Goal: Task Accomplishment & Management: Use online tool/utility

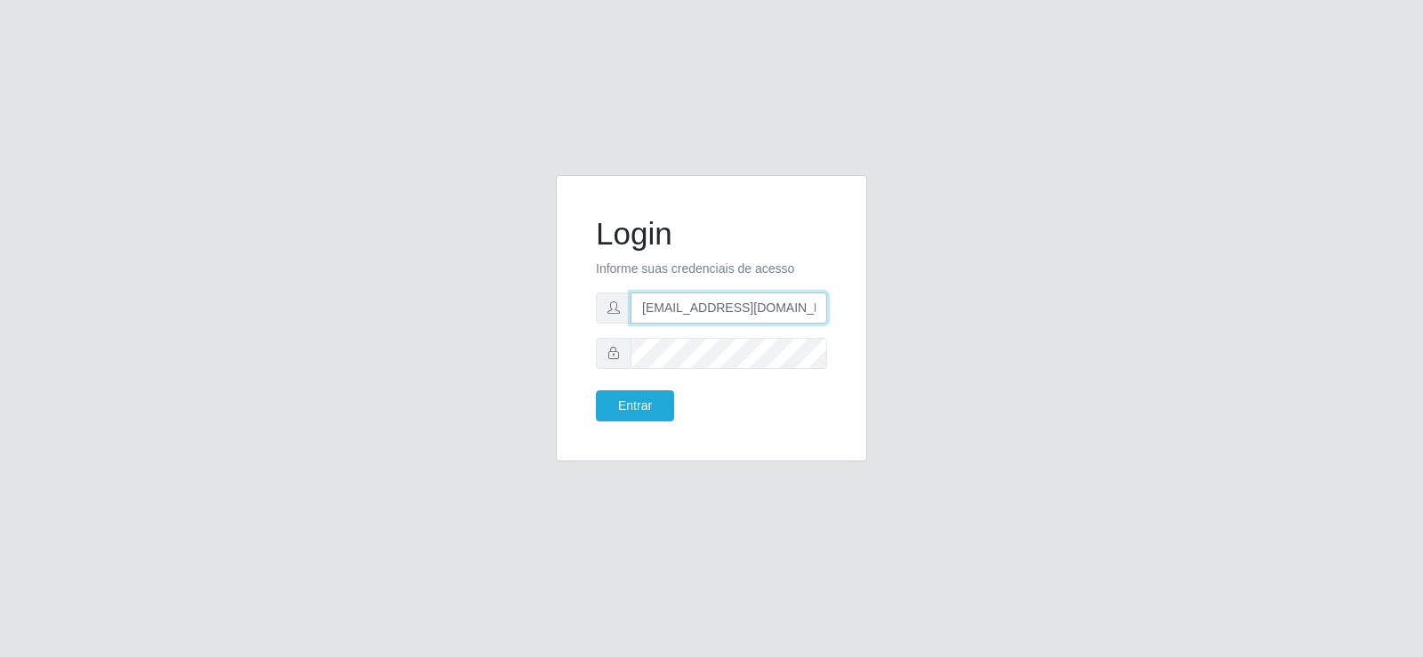
drag, startPoint x: 690, startPoint y: 311, endPoint x: 495, endPoint y: 334, distance: 196.0
click at [495, 334] on div "Login Informe suas credenciais de acesso [EMAIL_ADDRESS][DOMAIN_NAME] Entrar" at bounding box center [712, 329] width 1014 height 308
type input "com"
drag, startPoint x: 622, startPoint y: 306, endPoint x: 515, endPoint y: 318, distance: 107.4
click at [515, 318] on div "Login Informe suas credenciais de acesso com Entrar" at bounding box center [712, 329] width 1014 height 308
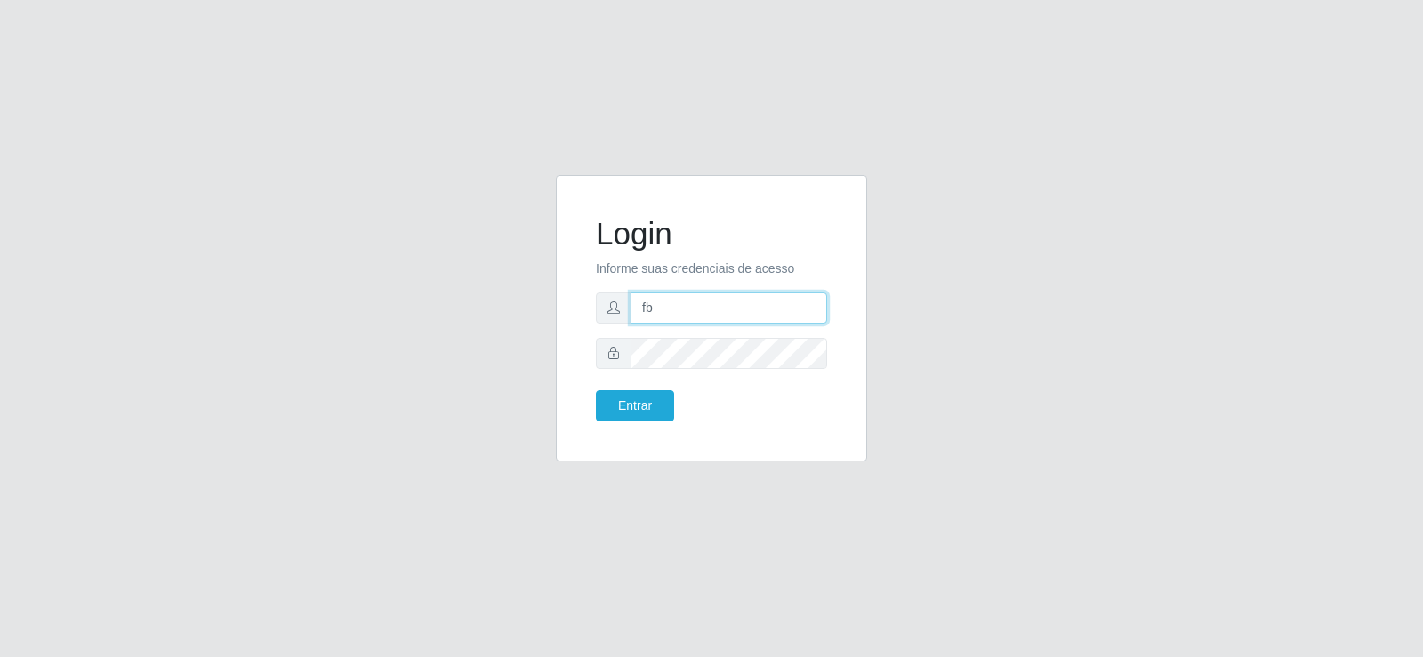
type input "[EMAIL_ADDRESS][DOMAIN_NAME]"
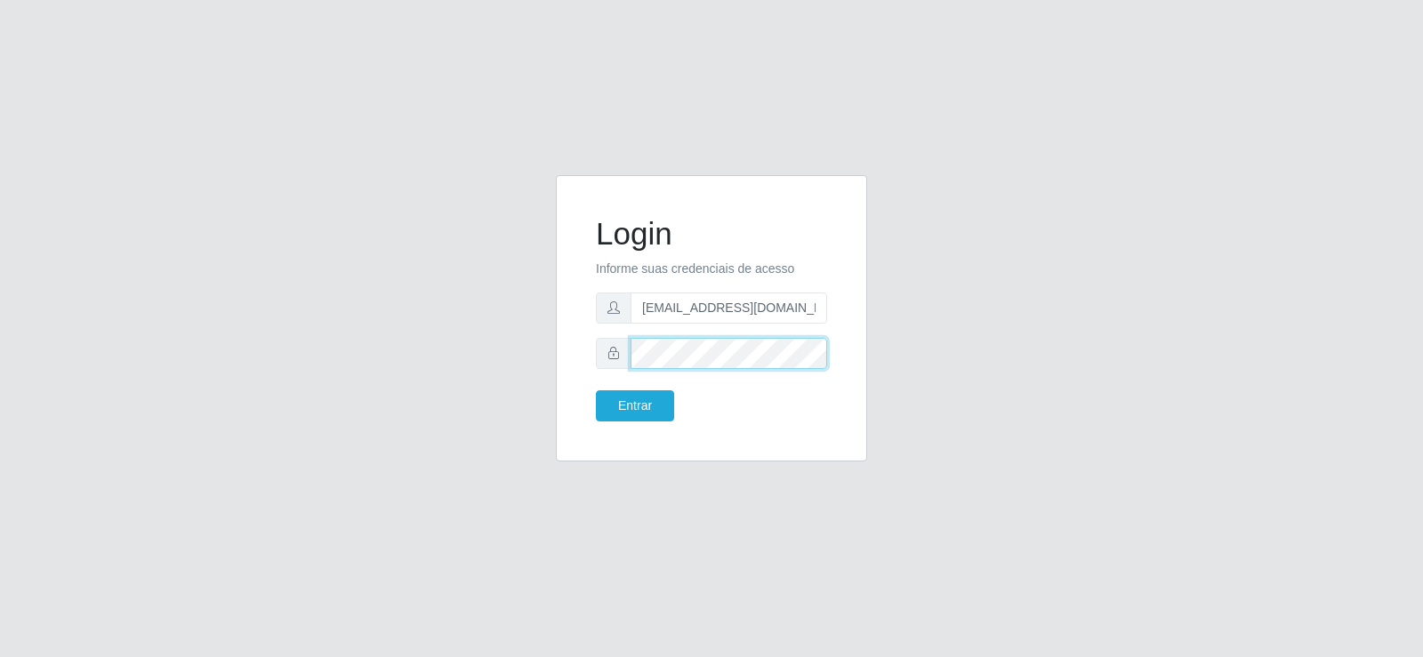
click at [518, 350] on div "Login Informe suas credenciais de acesso [EMAIL_ADDRESS][DOMAIN_NAME] Entrar" at bounding box center [712, 329] width 1014 height 308
click at [602, 398] on button "Entrar" at bounding box center [635, 405] width 78 height 31
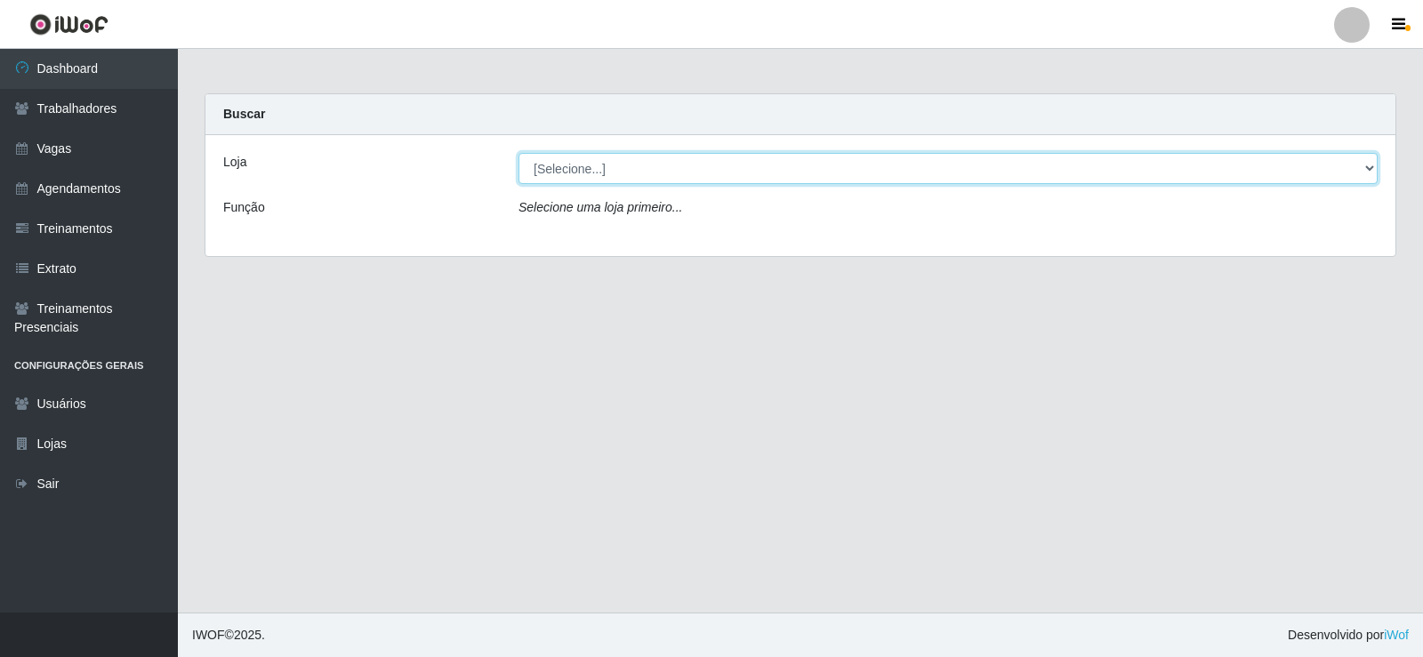
drag, startPoint x: 712, startPoint y: 172, endPoint x: 709, endPoint y: 181, distance: 10.4
click at [712, 172] on select "[Selecione...] Supermercado Tadeu - [GEOGRAPHIC_DATA]" at bounding box center [948, 168] width 859 height 31
select select "195"
click at [519, 153] on select "[Selecione...] Supermercado Tadeu - [GEOGRAPHIC_DATA]" at bounding box center [948, 168] width 859 height 31
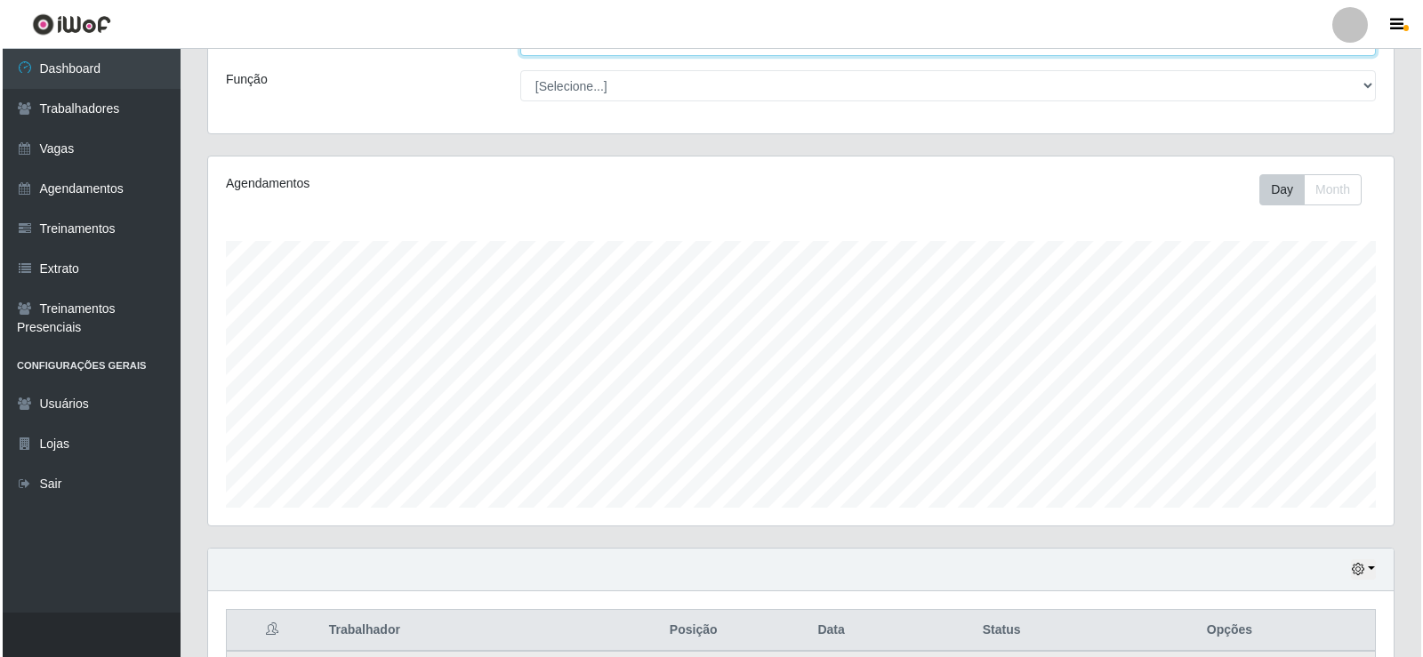
scroll to position [534, 0]
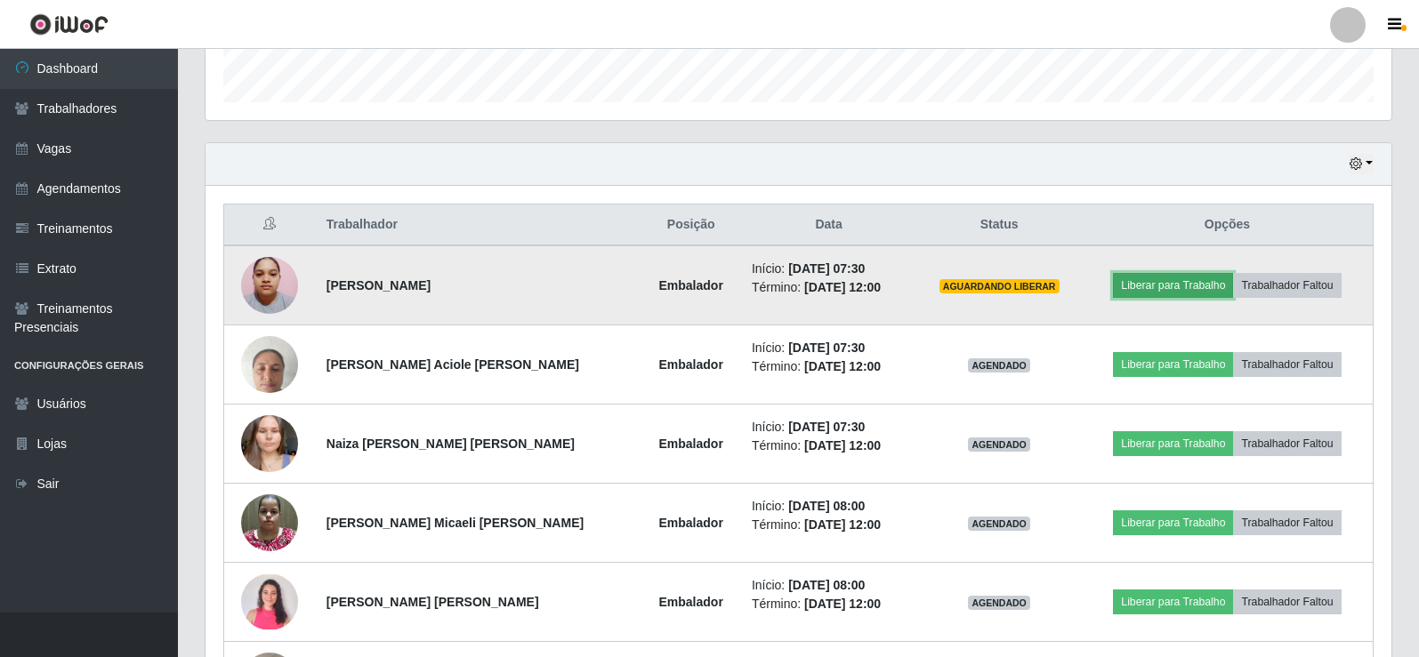
click at [1120, 285] on button "Liberar para Trabalho" at bounding box center [1173, 285] width 120 height 25
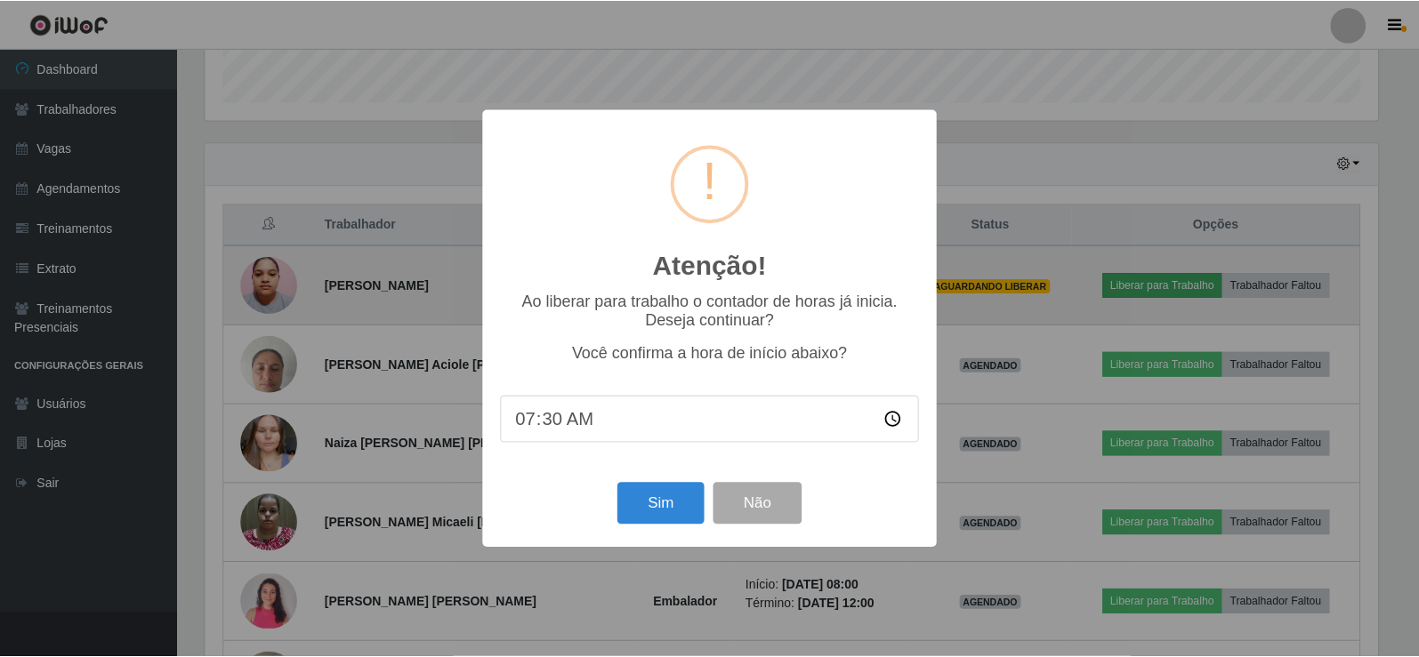
scroll to position [369, 1177]
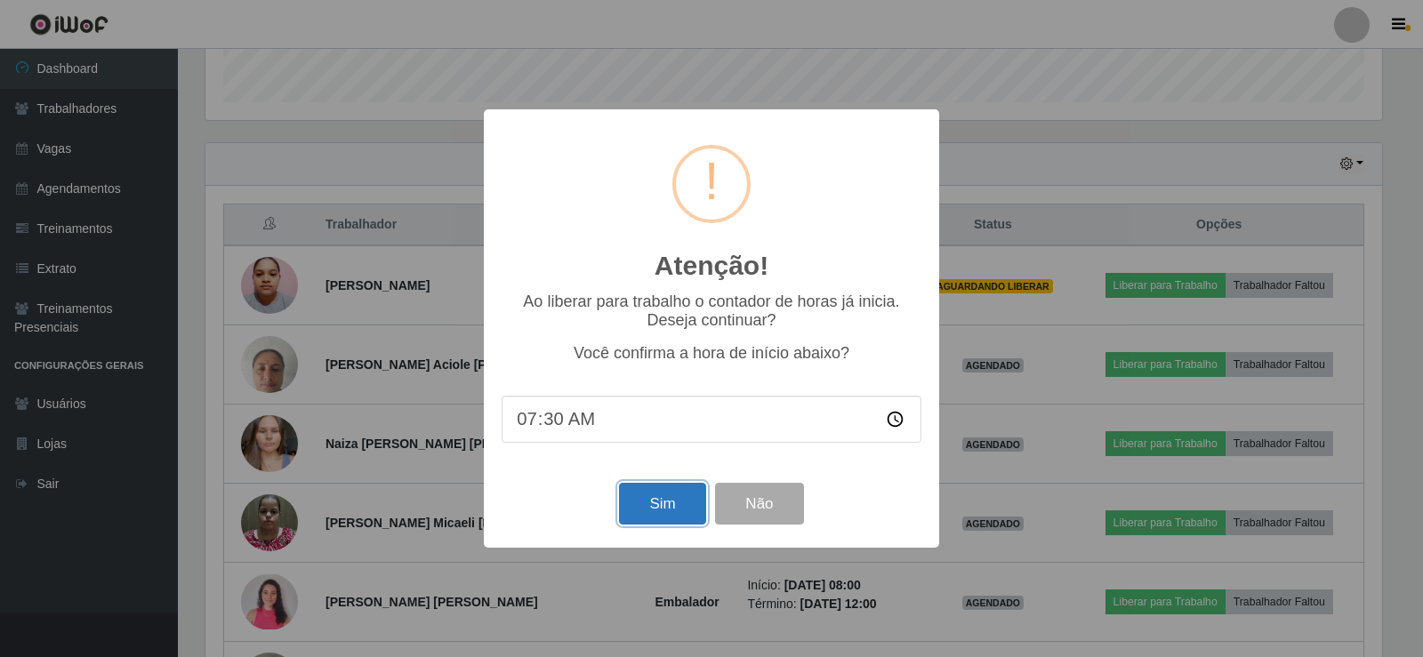
click at [652, 503] on button "Sim" at bounding box center [662, 504] width 86 height 42
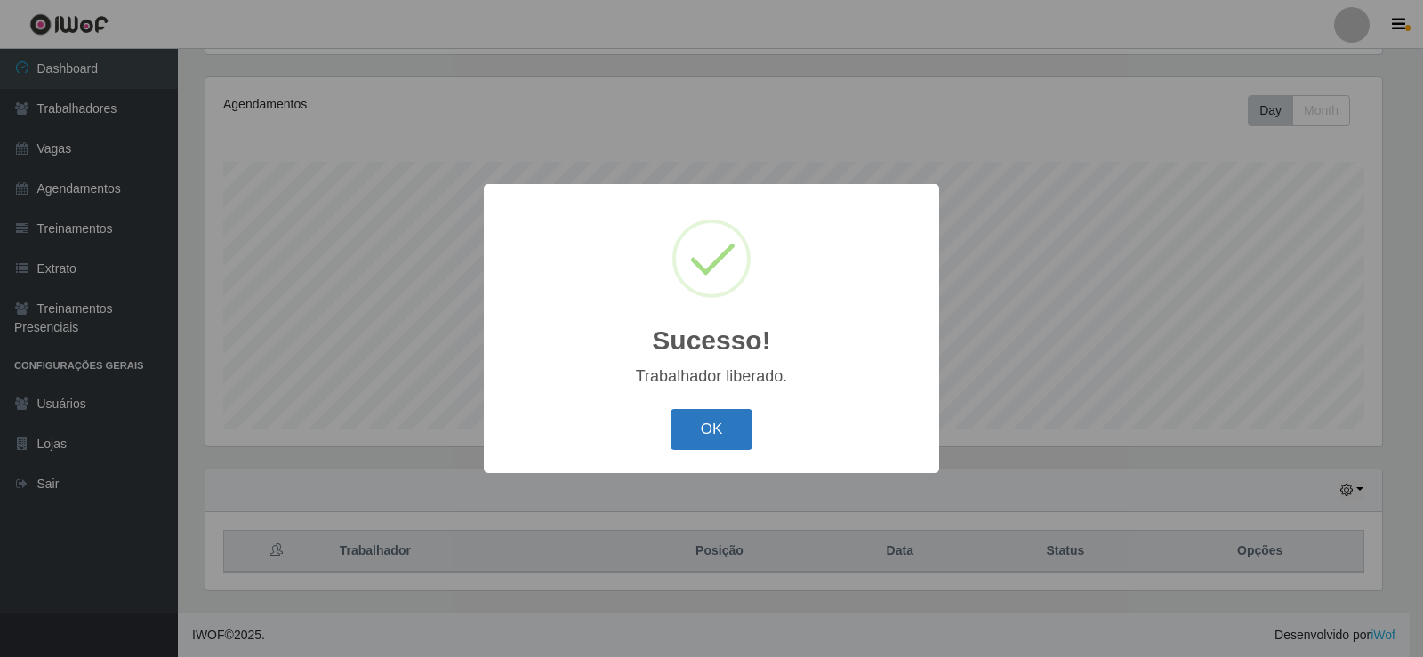
click at [716, 422] on button "OK" at bounding box center [712, 430] width 83 height 42
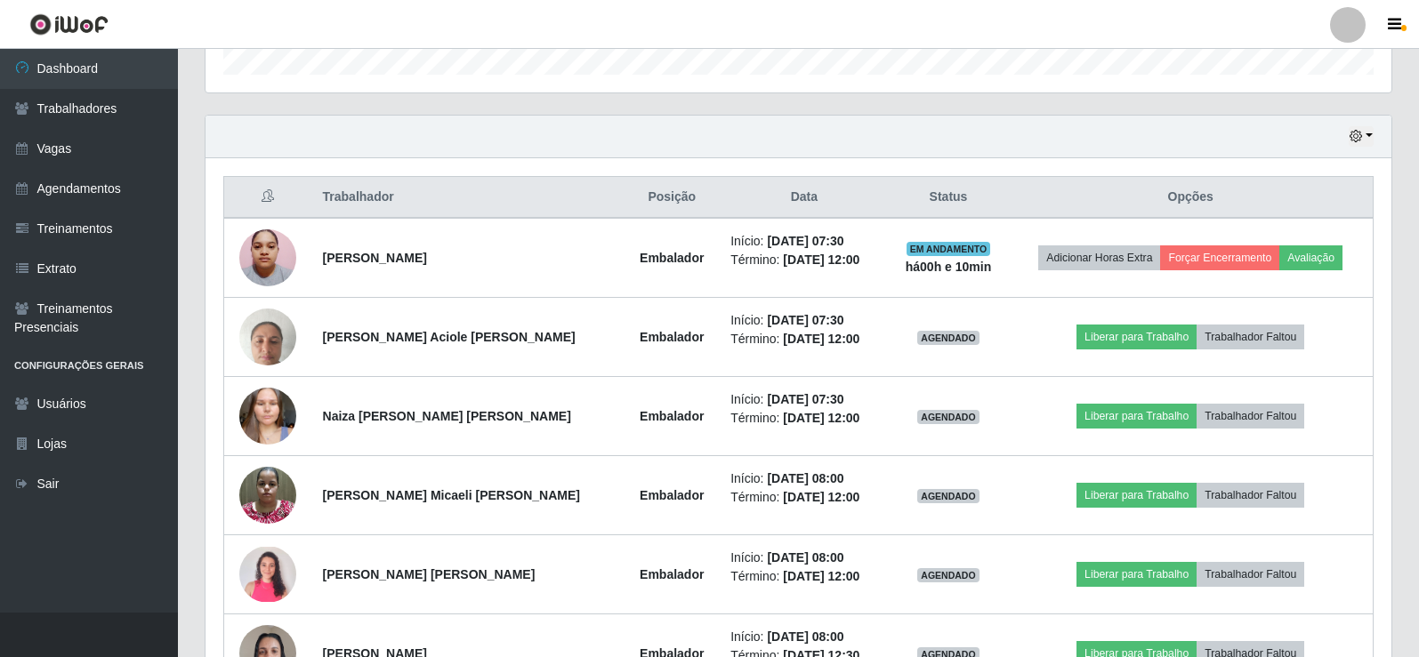
scroll to position [563, 0]
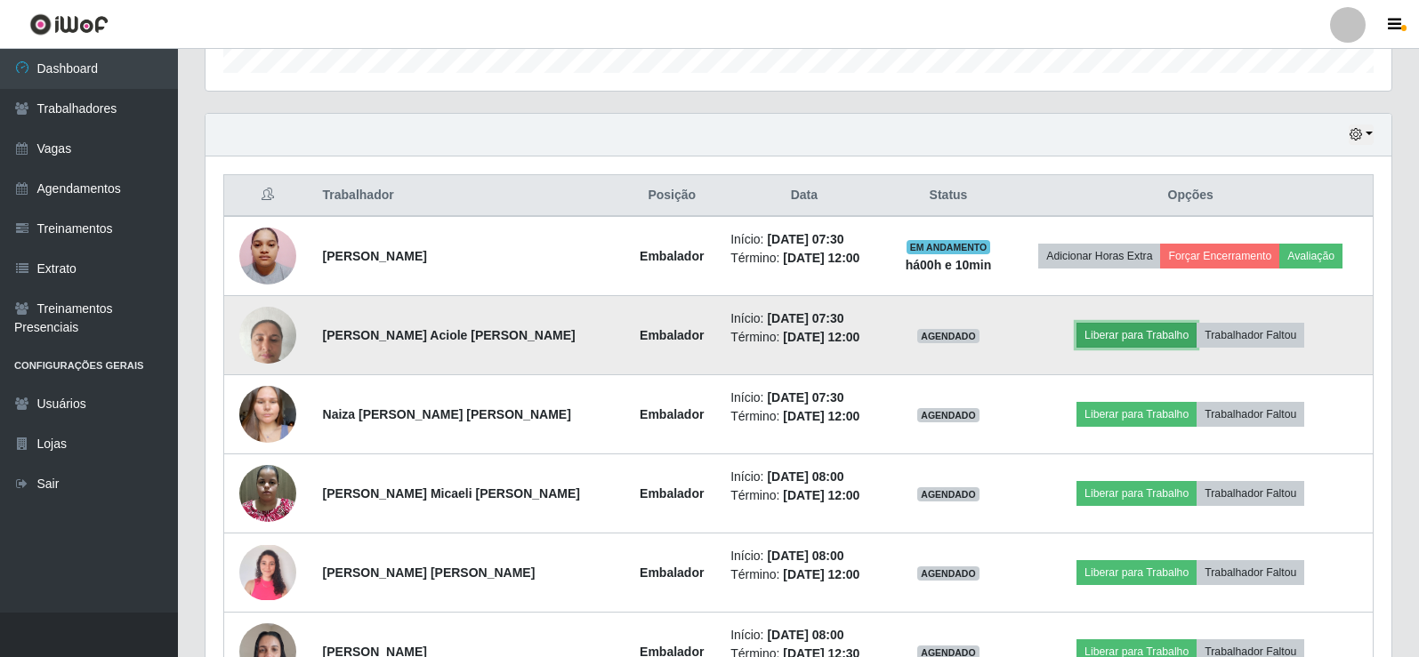
click at [1083, 335] on button "Liberar para Trabalho" at bounding box center [1136, 335] width 120 height 25
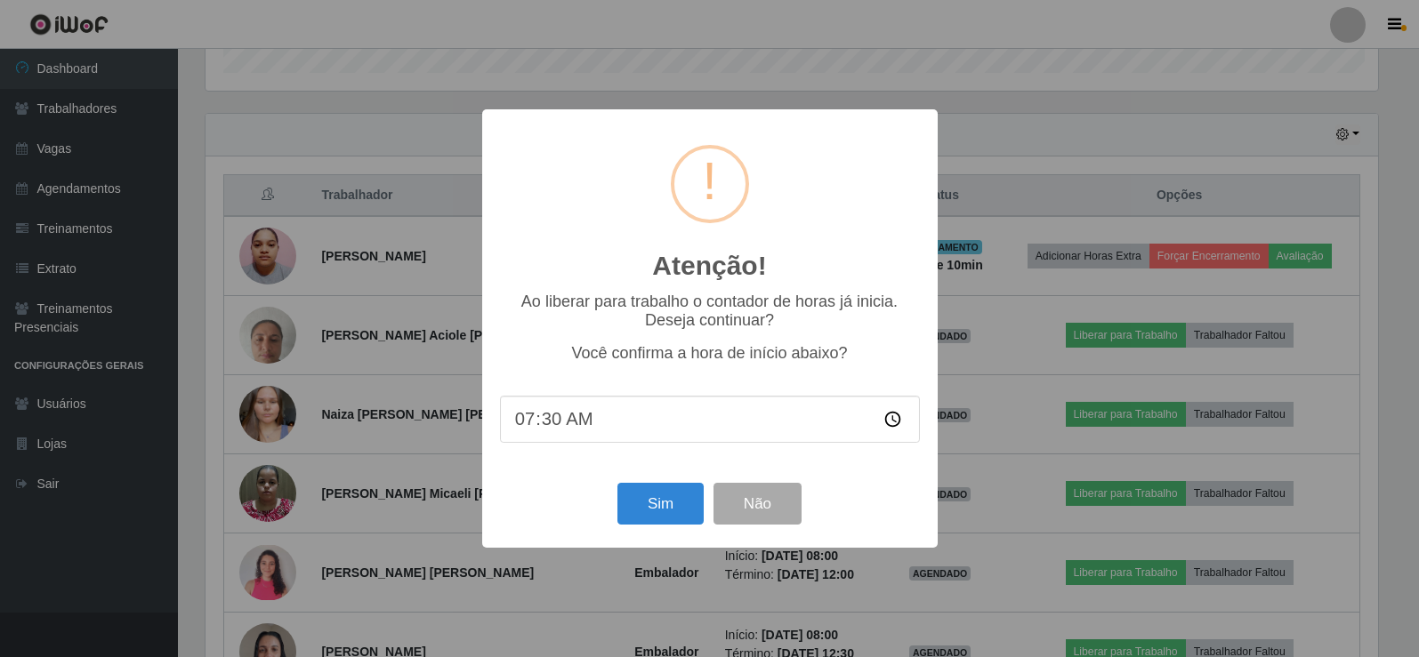
scroll to position [369, 1177]
click at [646, 509] on button "Sim" at bounding box center [662, 504] width 86 height 42
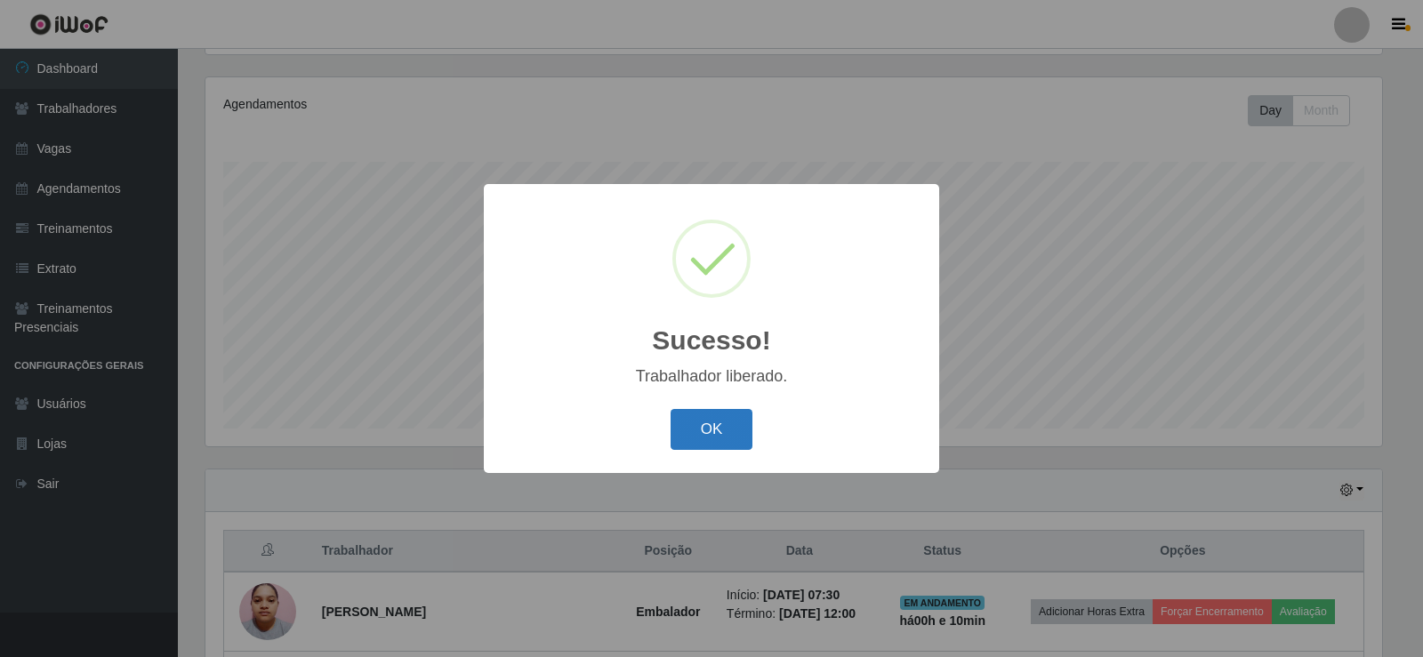
click at [704, 422] on button "OK" at bounding box center [712, 430] width 83 height 42
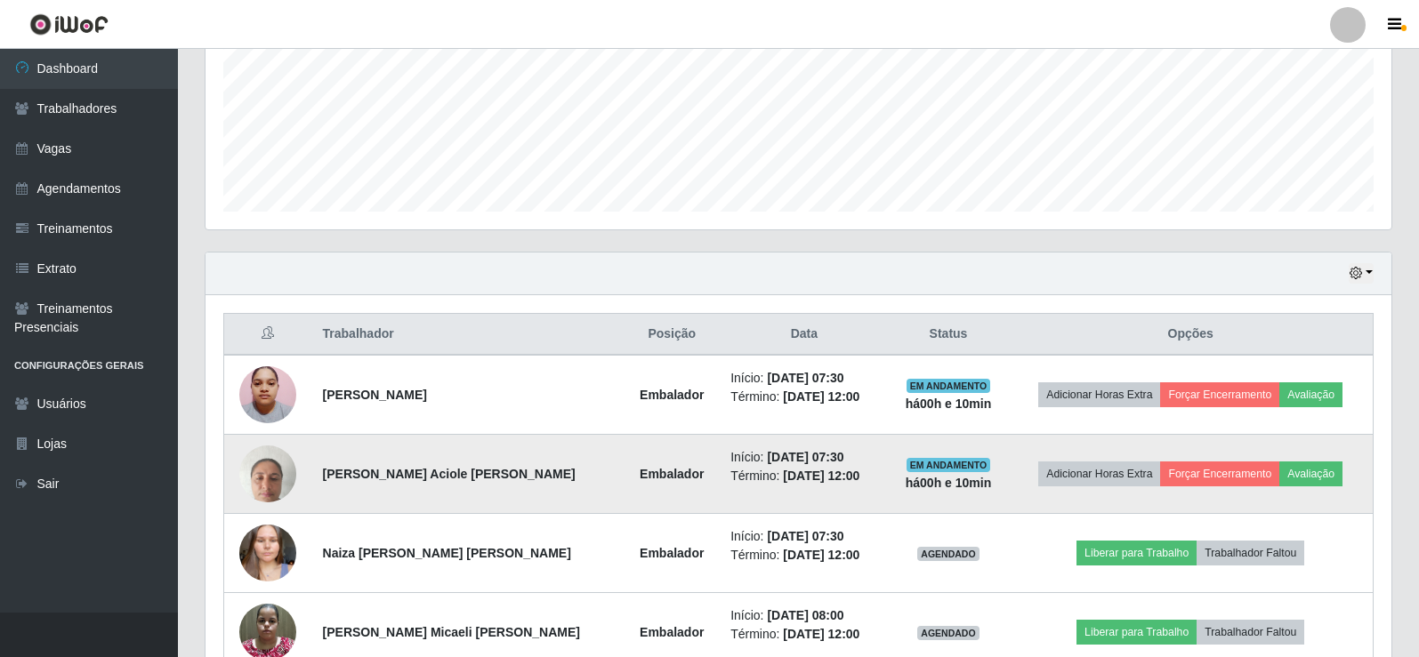
scroll to position [474, 0]
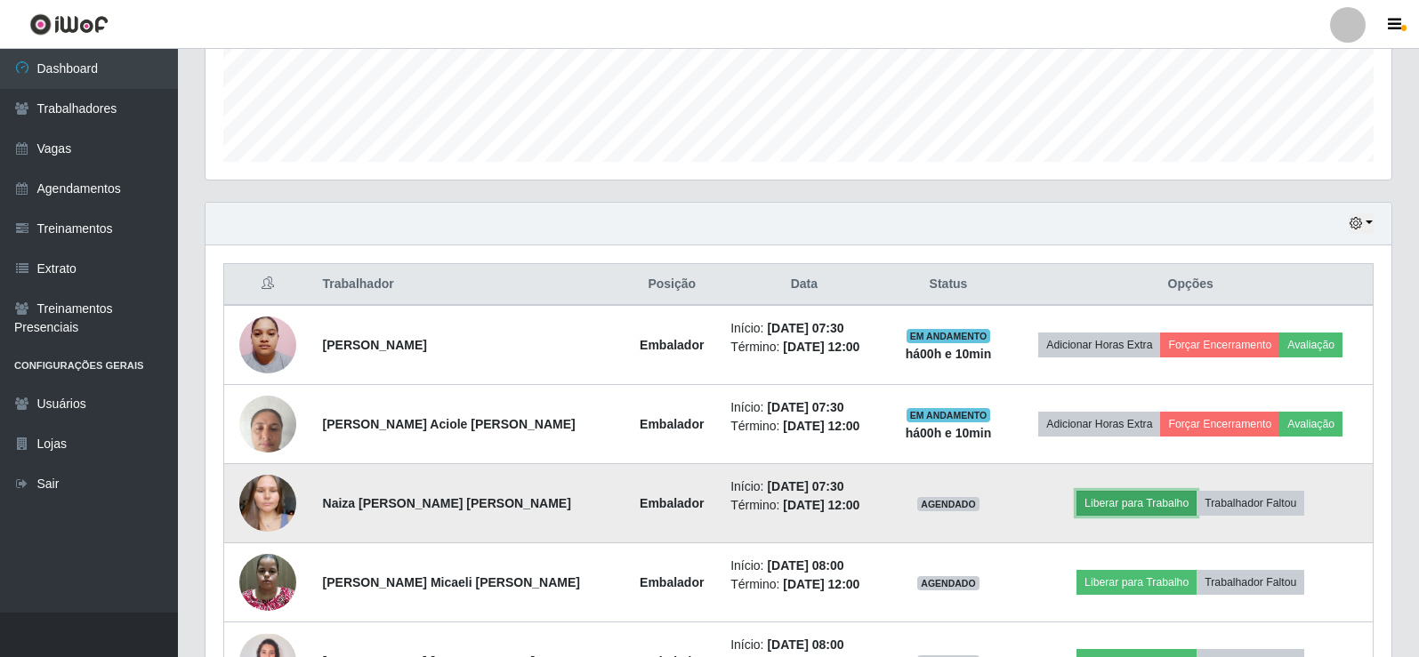
click at [1120, 504] on button "Liberar para Trabalho" at bounding box center [1136, 503] width 120 height 25
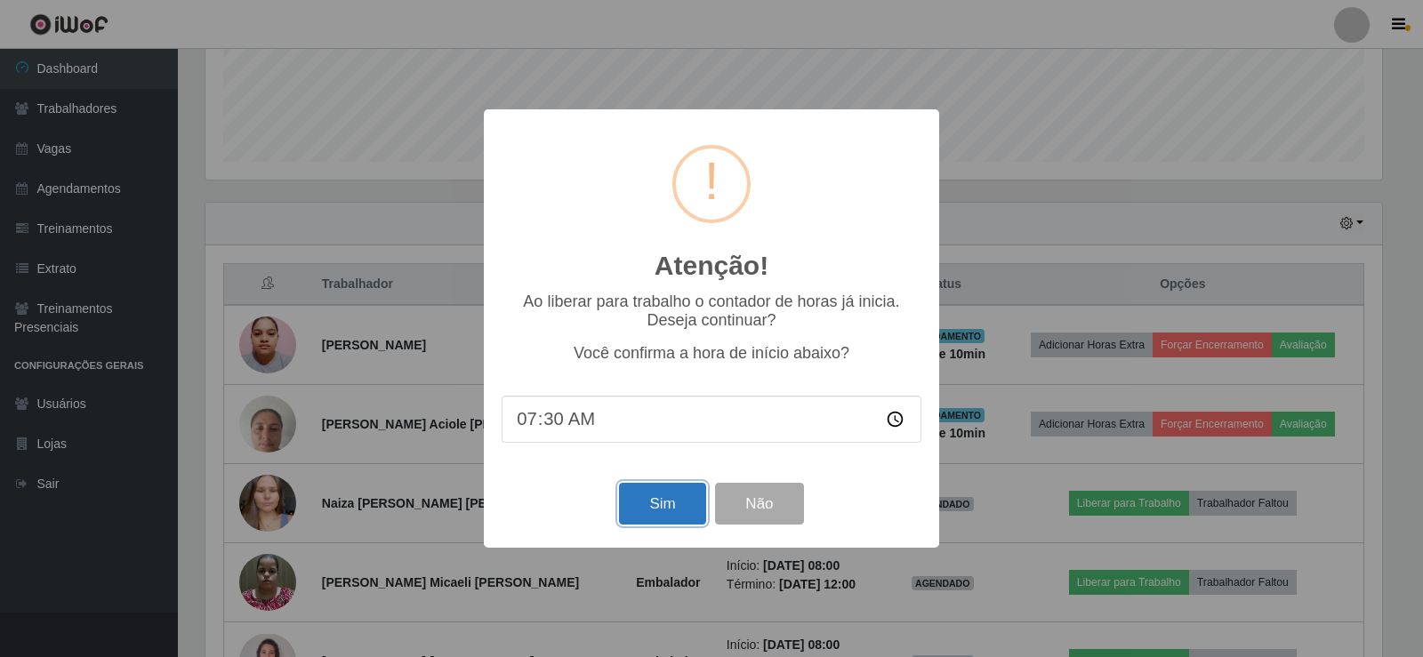
click at [659, 509] on button "Sim" at bounding box center [662, 504] width 86 height 42
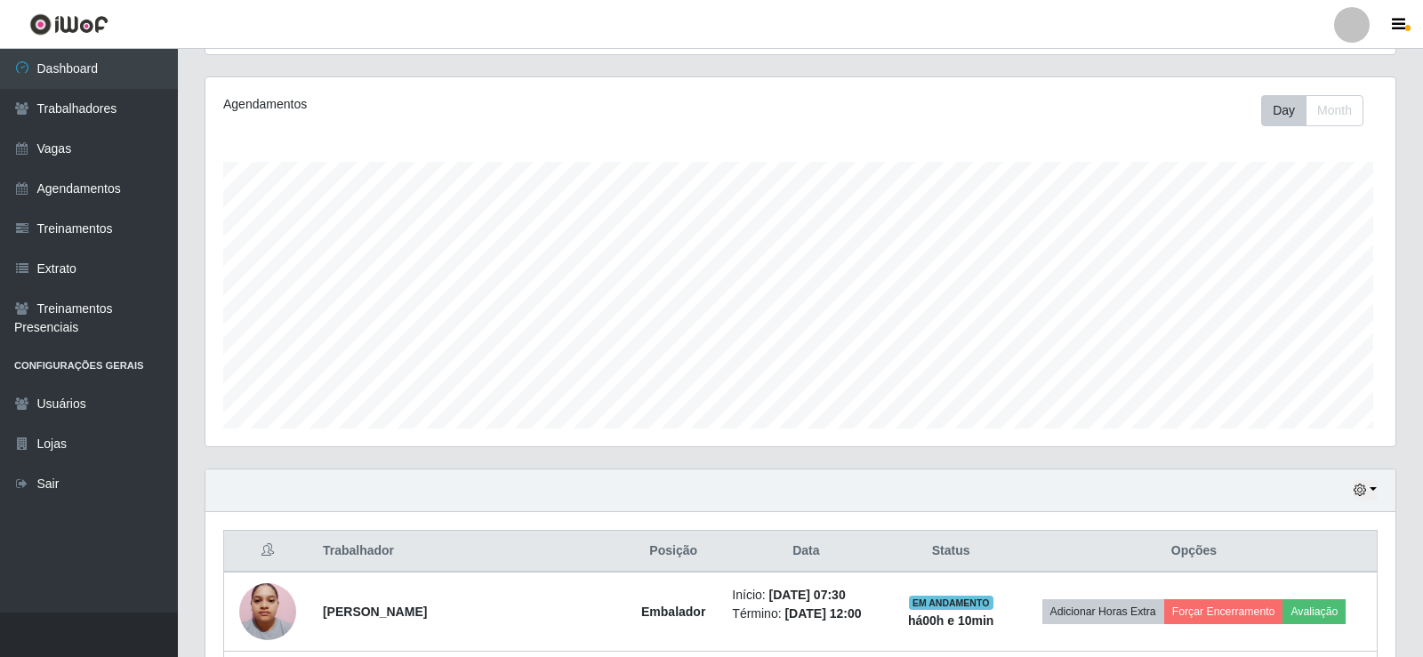
scroll to position [0, 0]
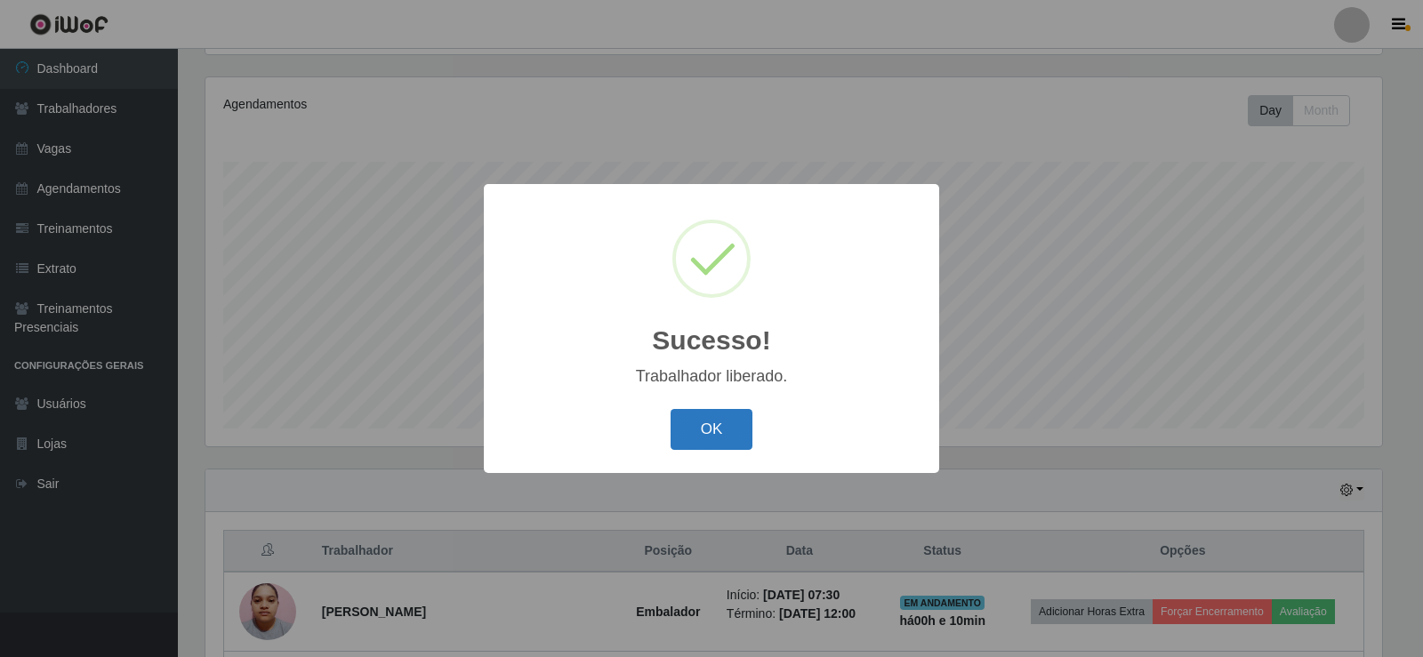
click at [715, 428] on button "OK" at bounding box center [712, 430] width 83 height 42
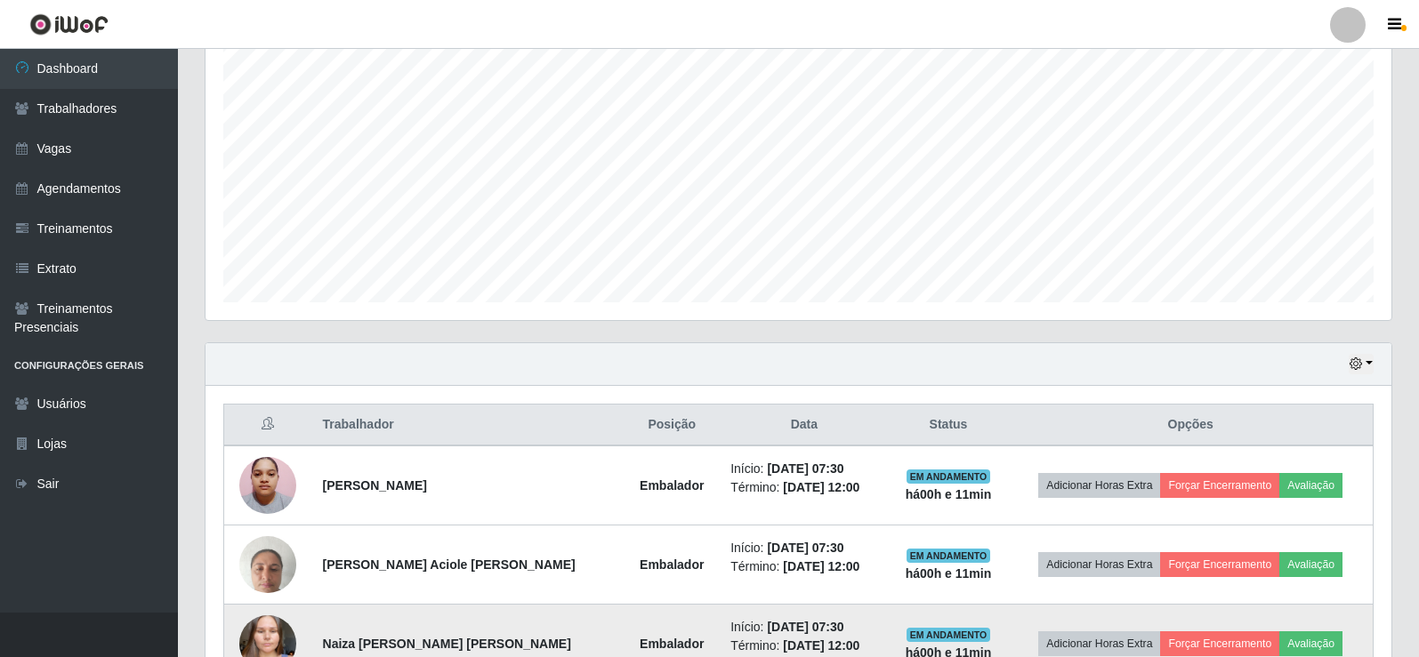
scroll to position [741, 0]
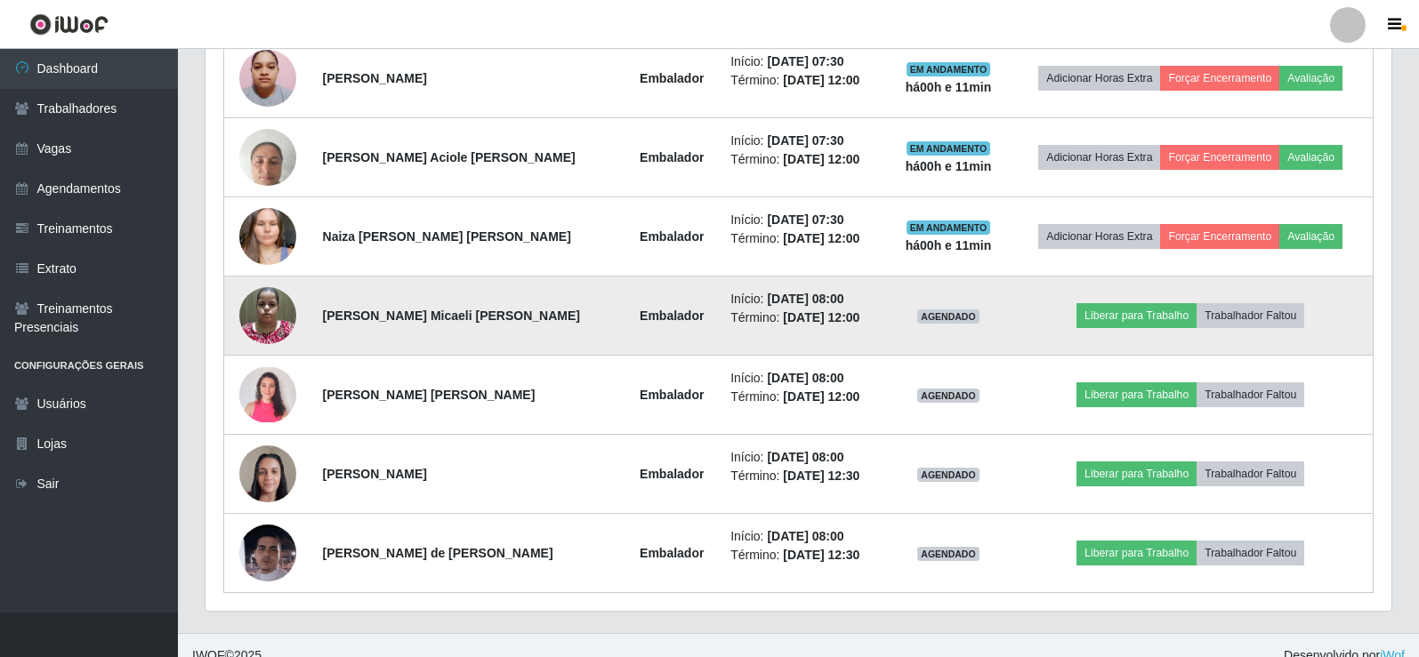
click at [266, 315] on img at bounding box center [267, 315] width 57 height 76
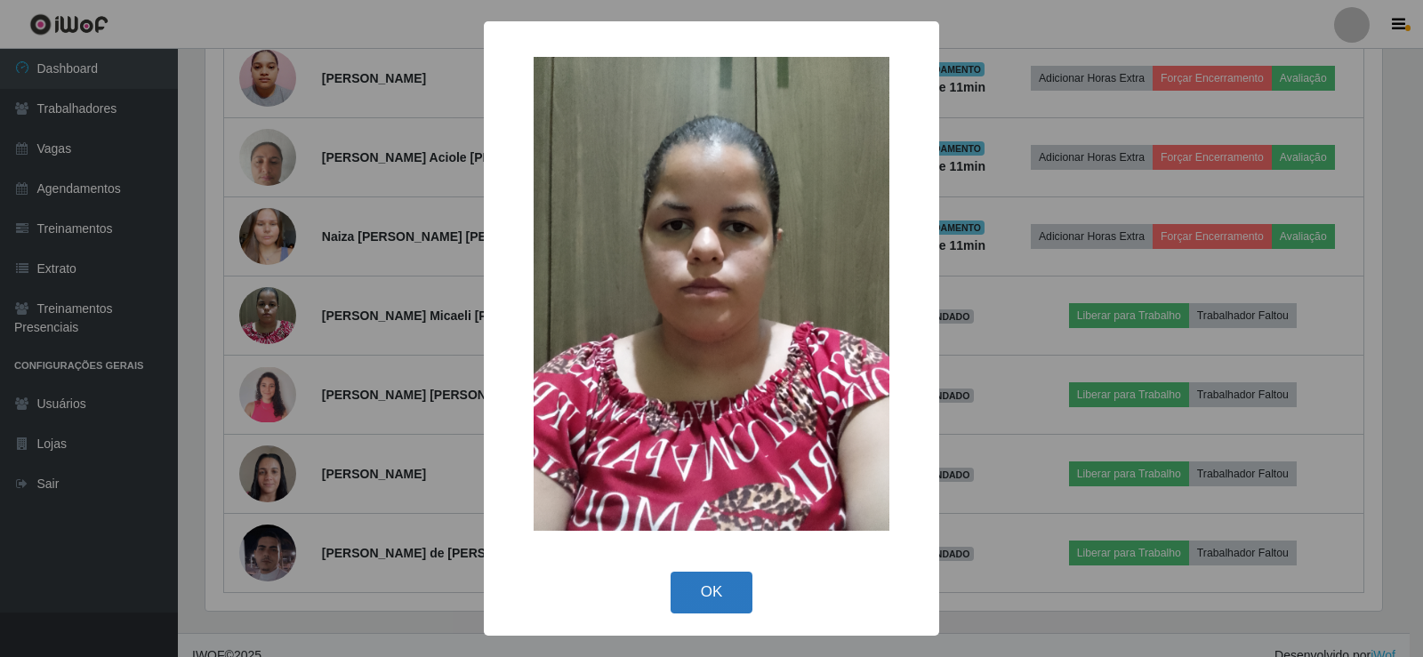
click at [722, 591] on button "OK" at bounding box center [712, 593] width 83 height 42
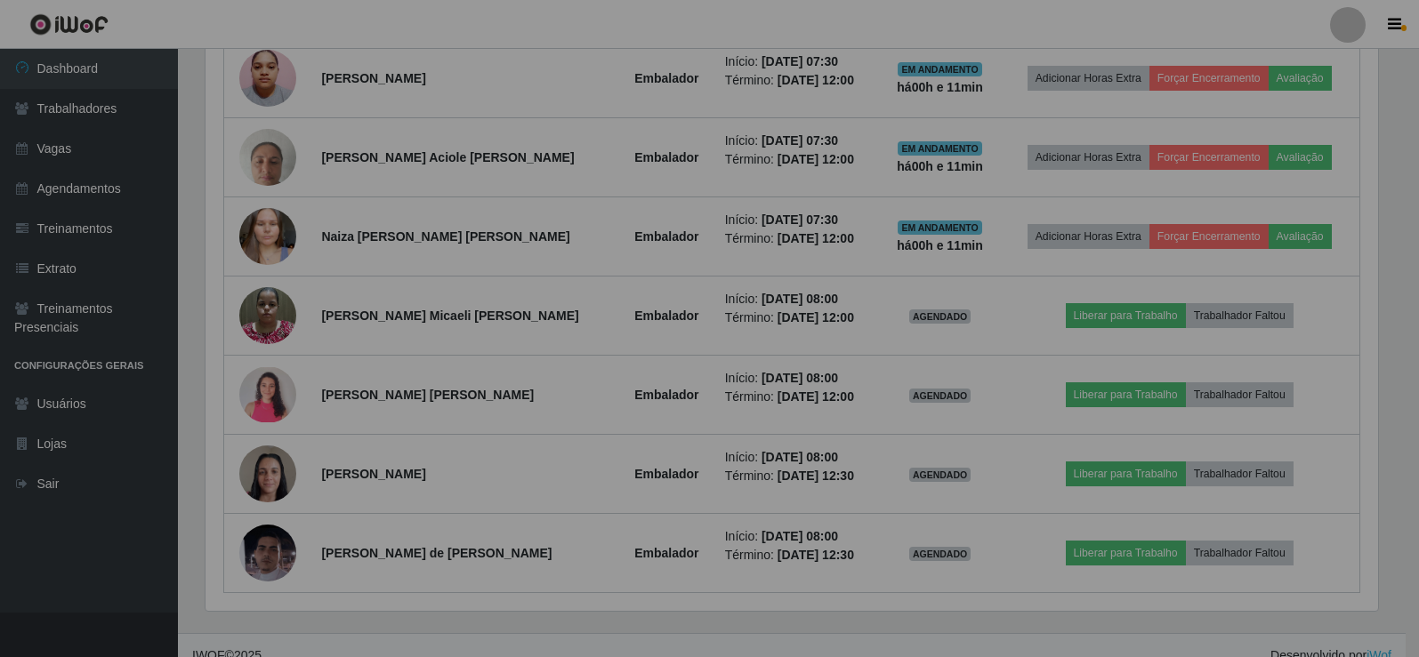
scroll to position [369, 1186]
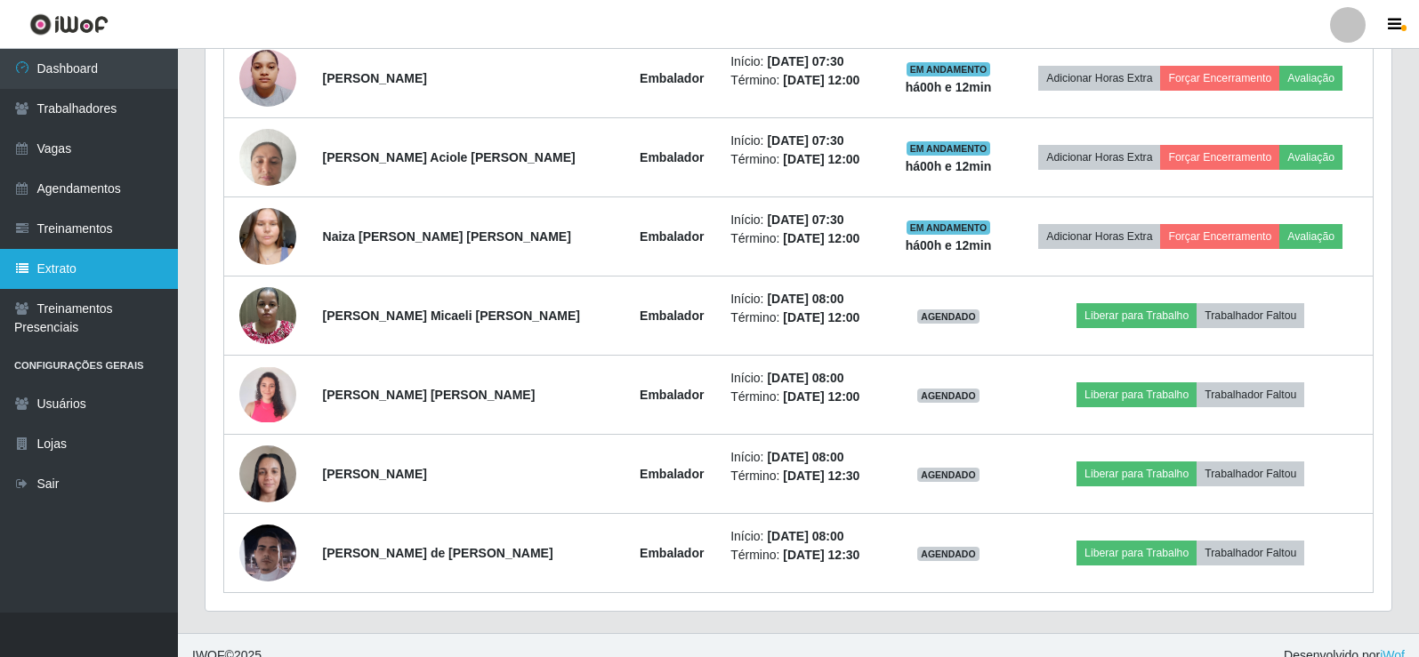
click at [76, 255] on link "Extrato" at bounding box center [89, 269] width 178 height 40
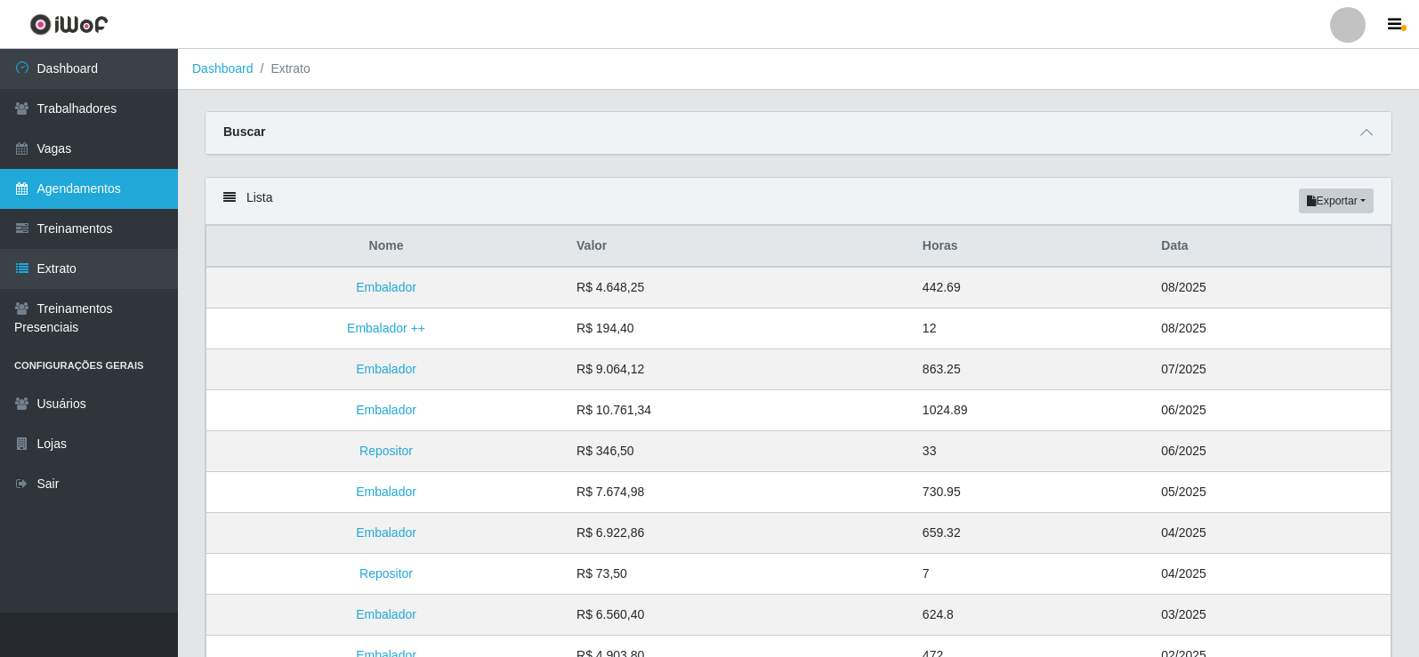
click at [111, 186] on link "Agendamentos" at bounding box center [89, 189] width 178 height 40
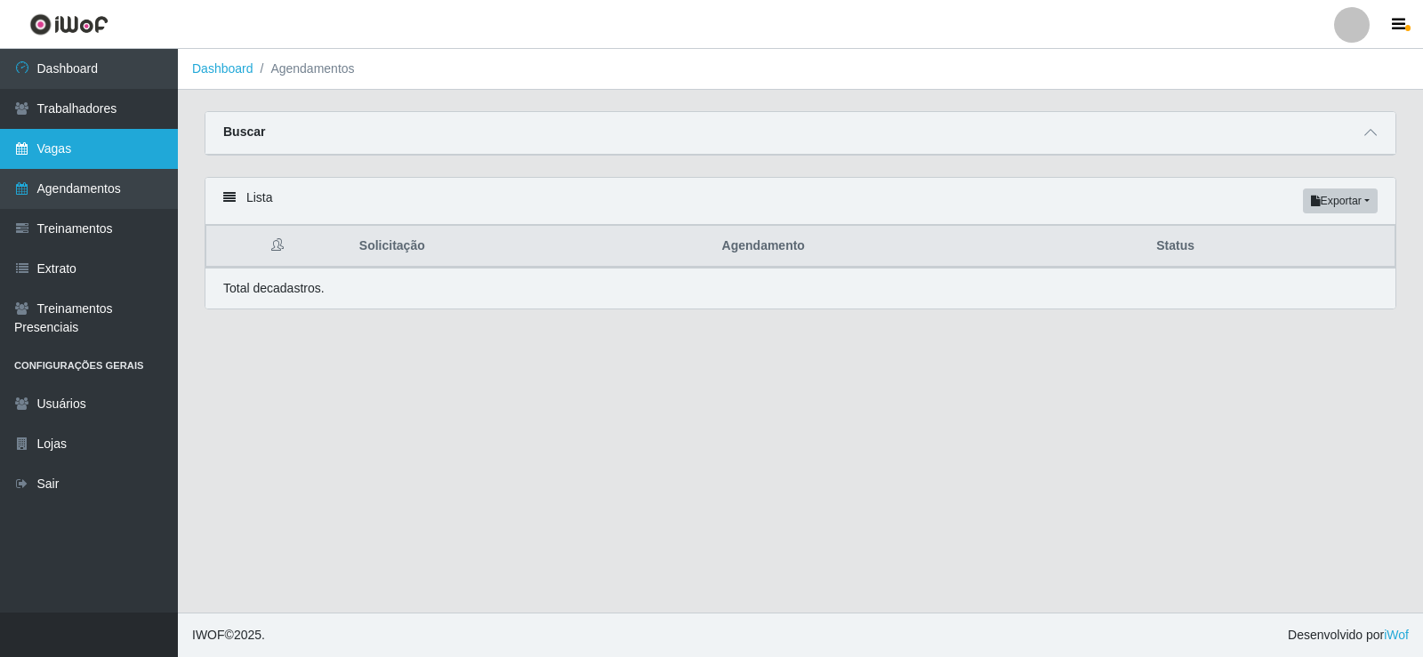
click at [100, 149] on link "Vagas" at bounding box center [89, 149] width 178 height 40
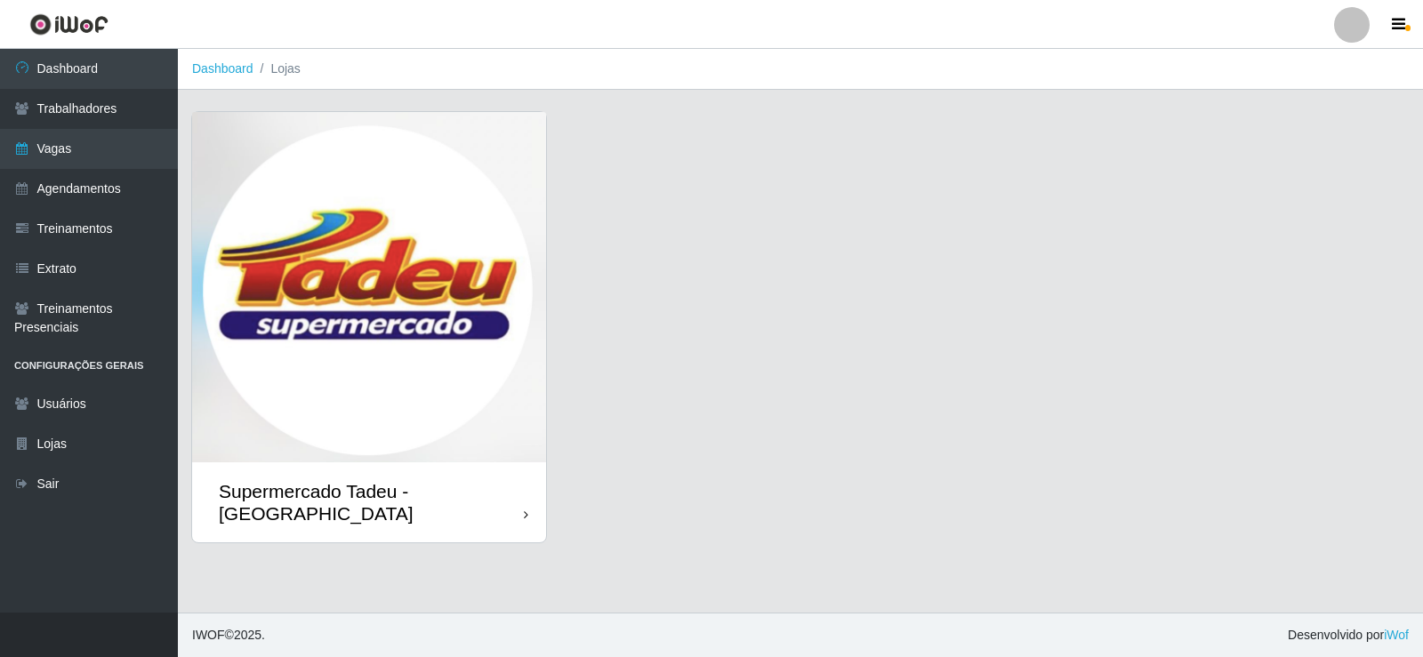
click at [487, 258] on img at bounding box center [369, 287] width 354 height 350
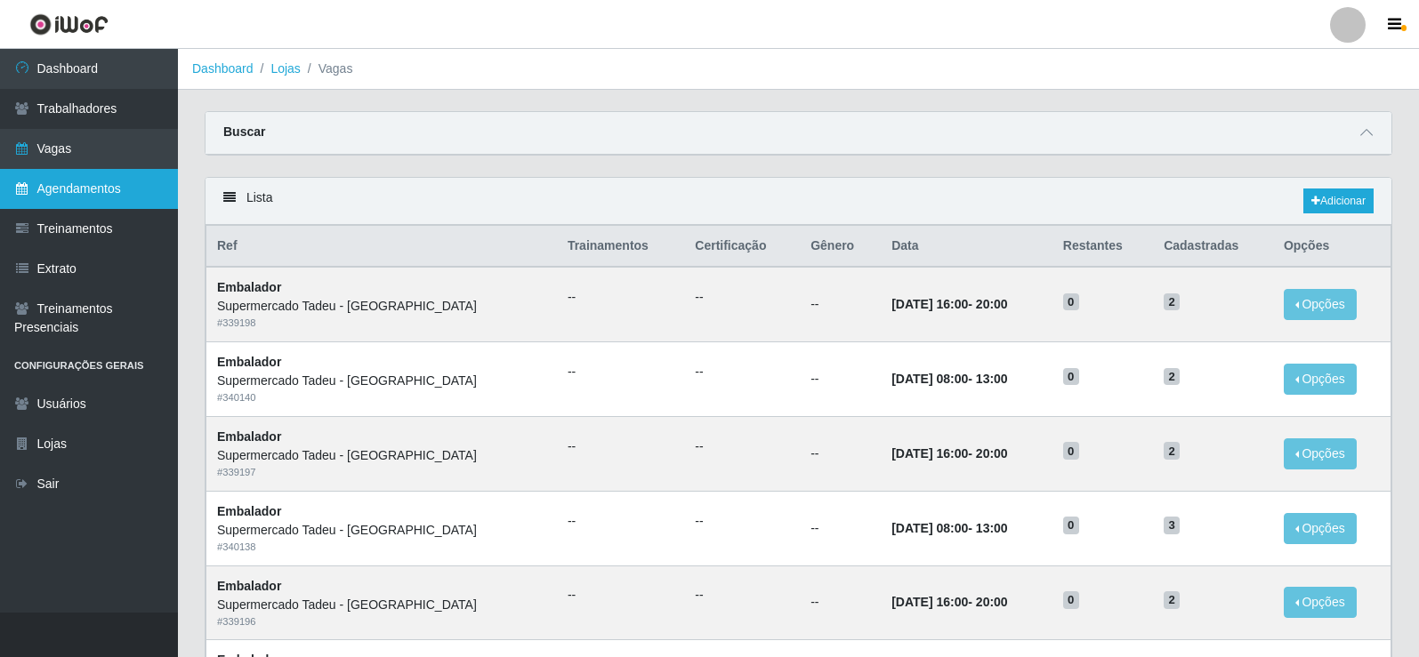
click at [91, 197] on link "Agendamentos" at bounding box center [89, 189] width 178 height 40
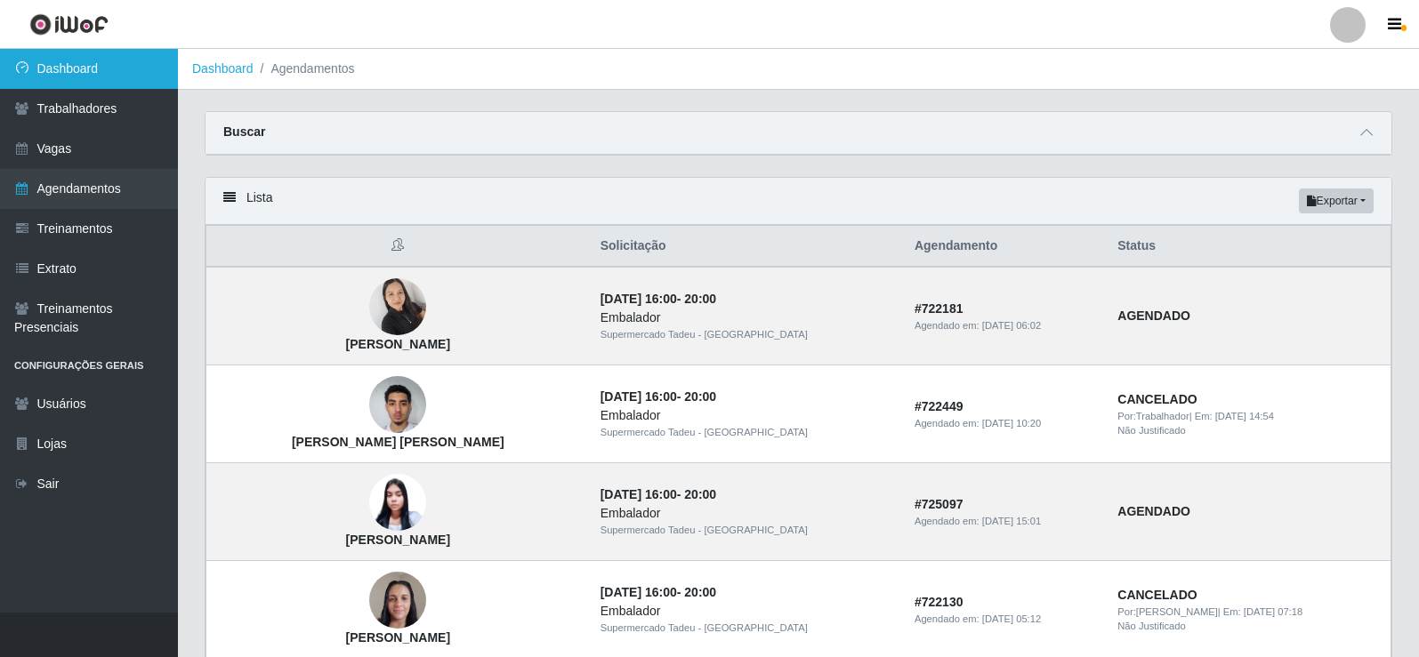
click at [124, 69] on link "Dashboard" at bounding box center [89, 69] width 178 height 40
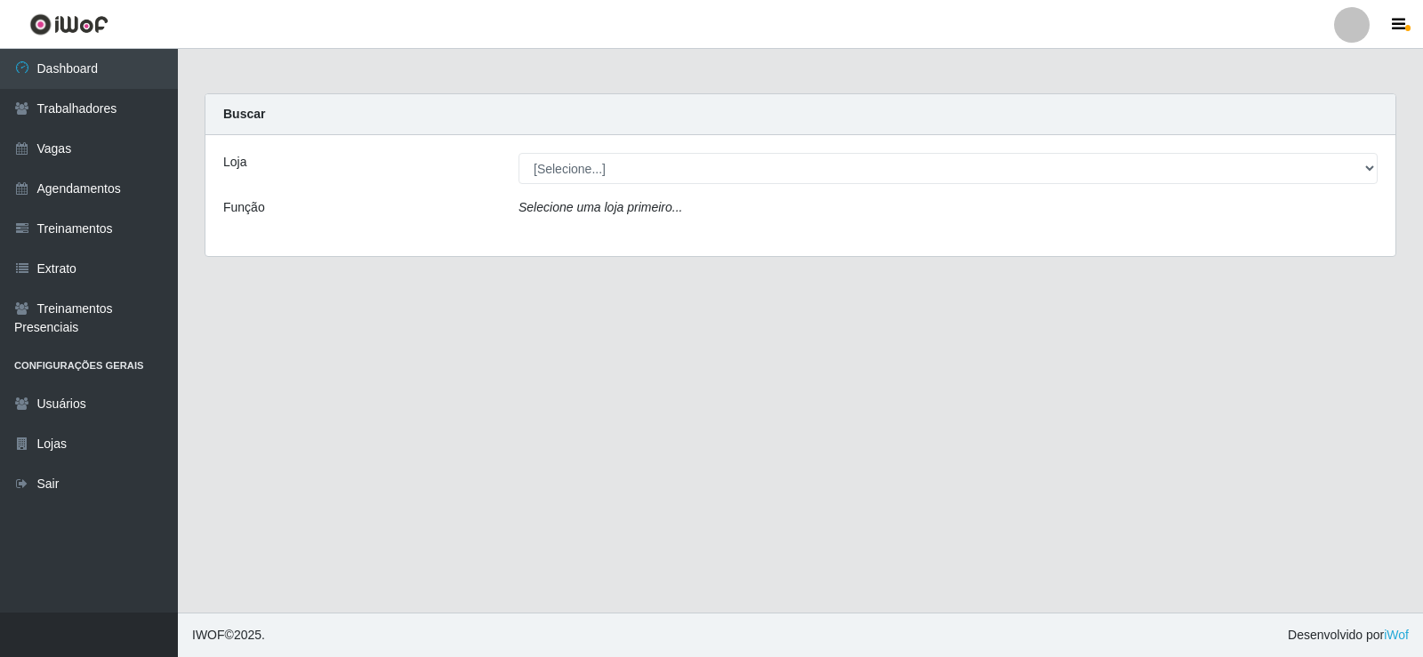
select select "195"
click at [519, 153] on select "[Selecione...] Supermercado Tadeu - [GEOGRAPHIC_DATA]" at bounding box center [948, 168] width 859 height 31
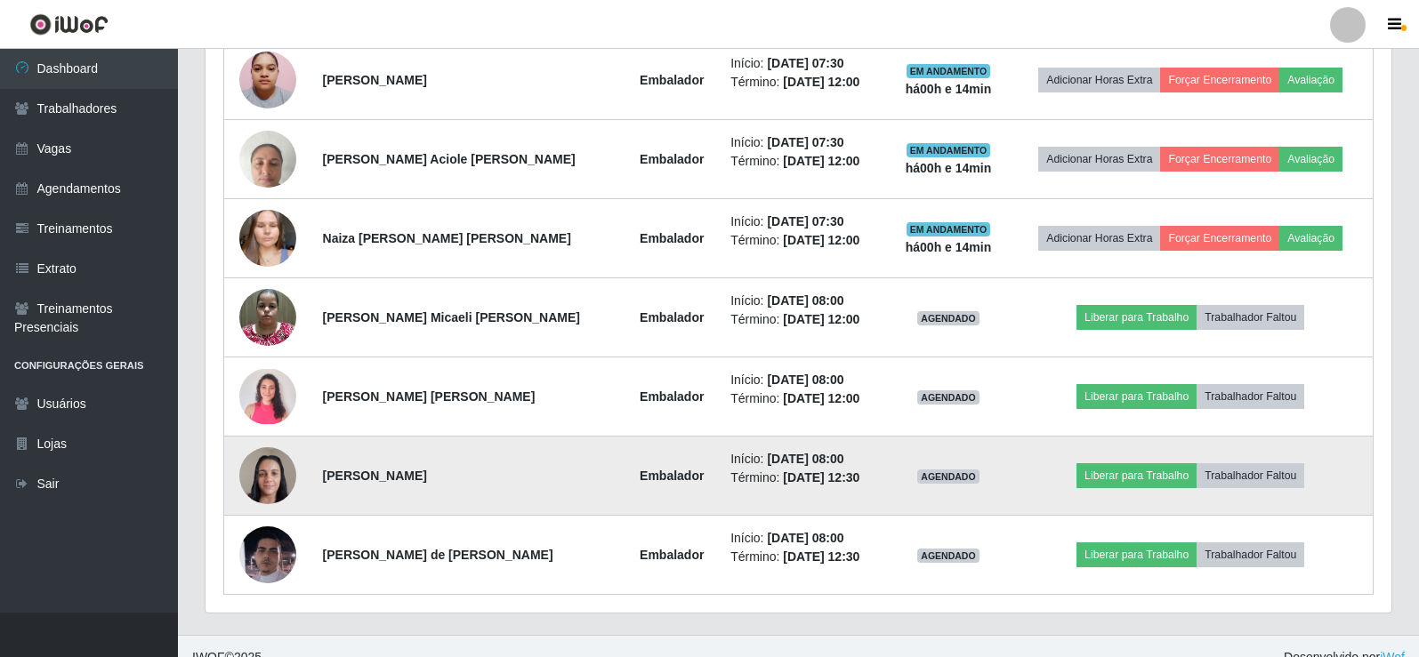
scroll to position [761, 0]
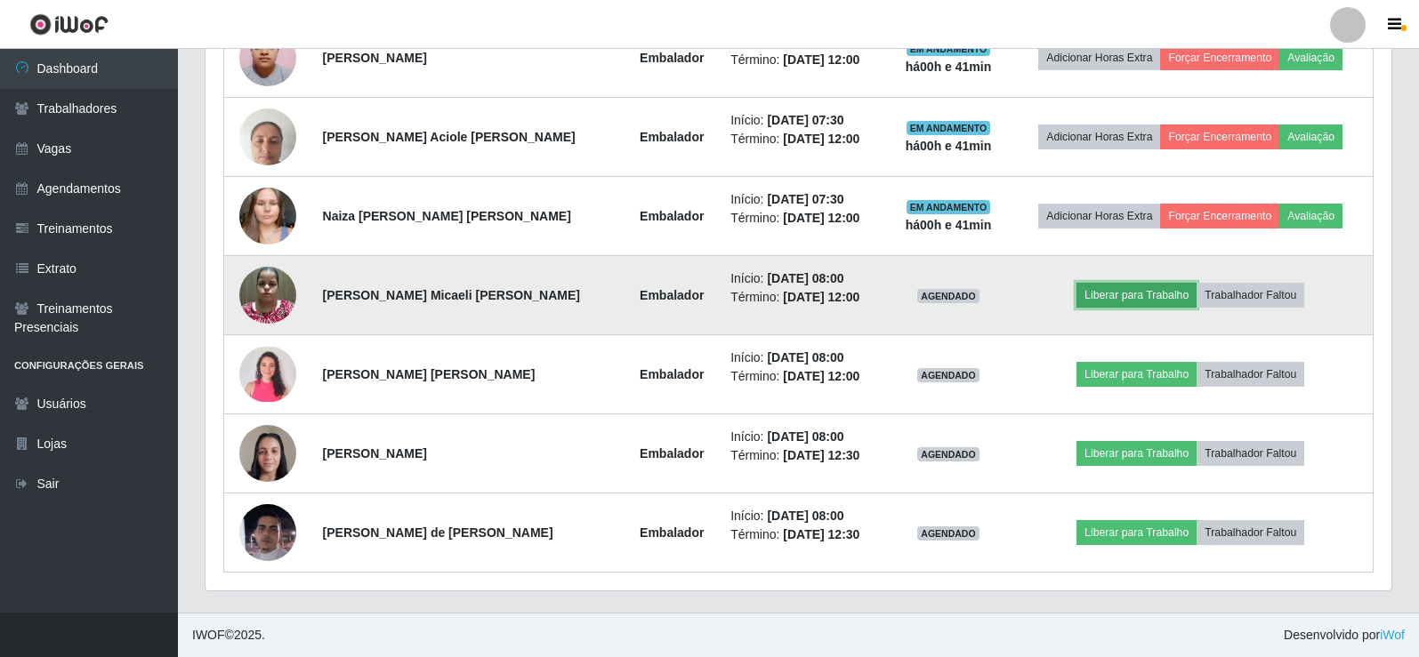
click at [1132, 294] on button "Liberar para Trabalho" at bounding box center [1136, 295] width 120 height 25
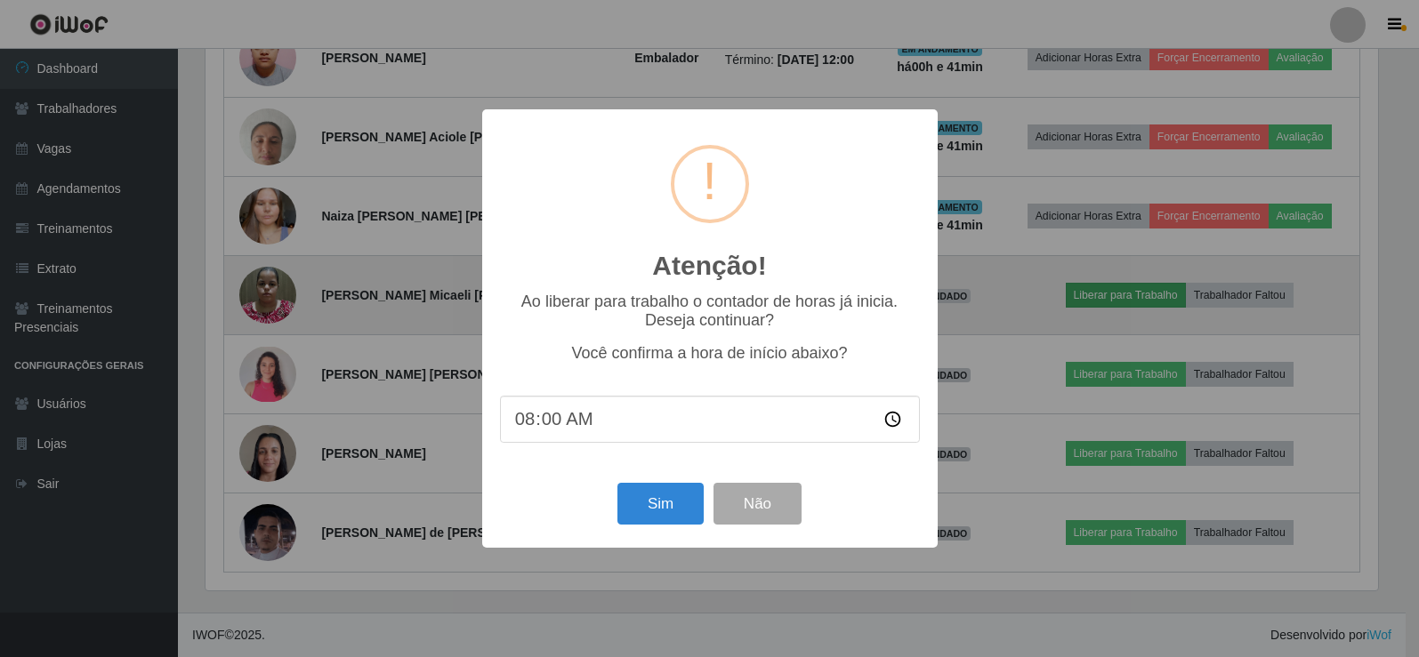
scroll to position [369, 1177]
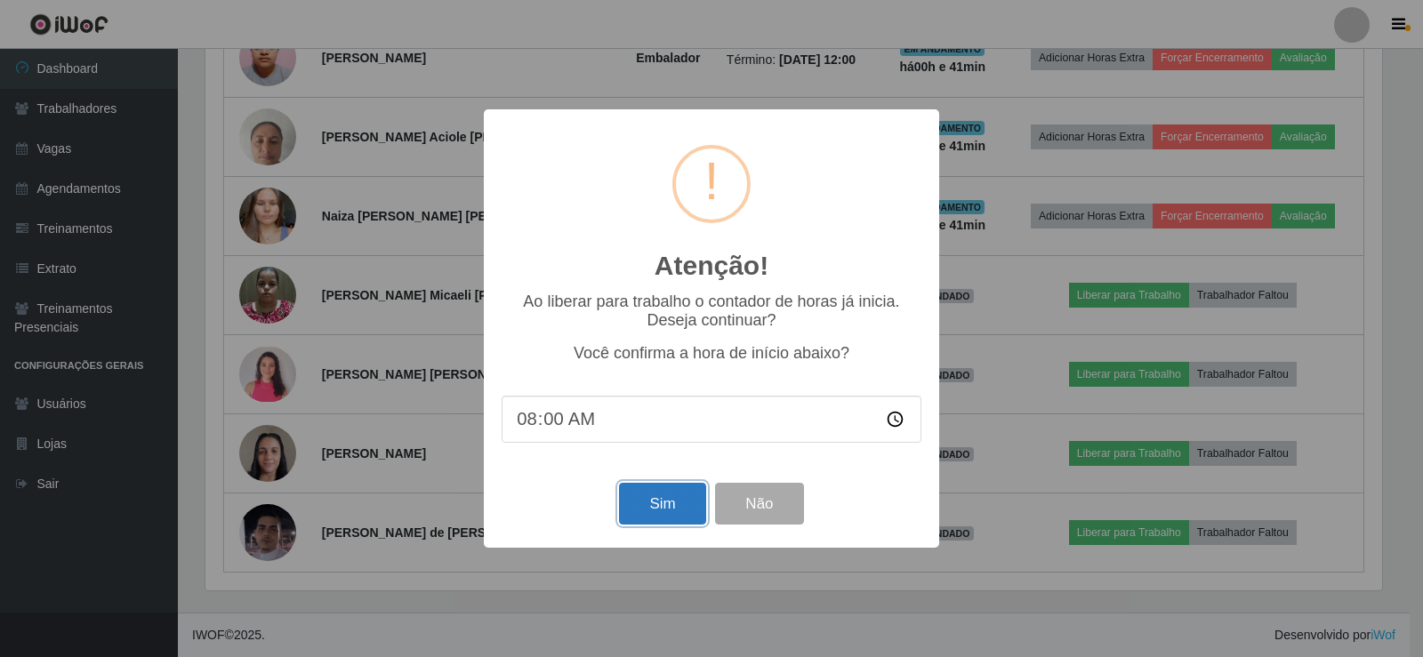
click at [656, 525] on button "Sim" at bounding box center [662, 504] width 86 height 42
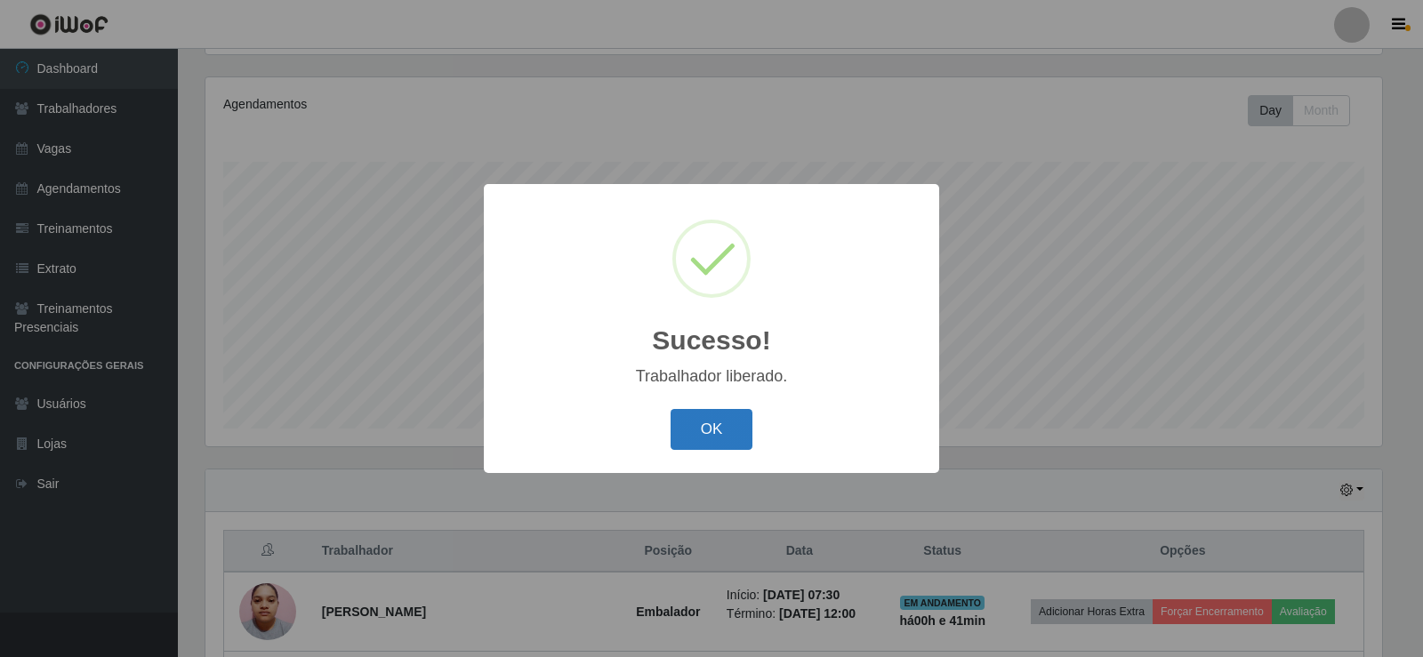
click at [695, 439] on button "OK" at bounding box center [712, 430] width 83 height 42
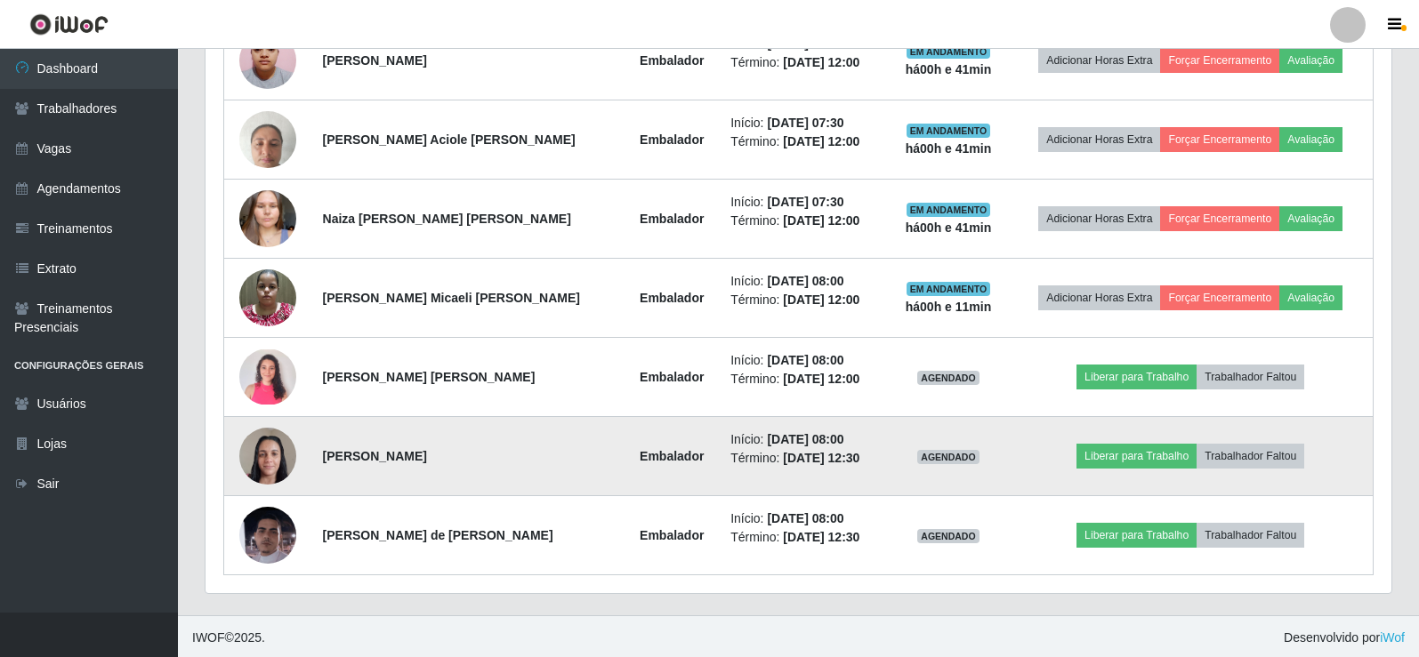
scroll to position [761, 0]
